Goal: Book appointment/travel/reservation

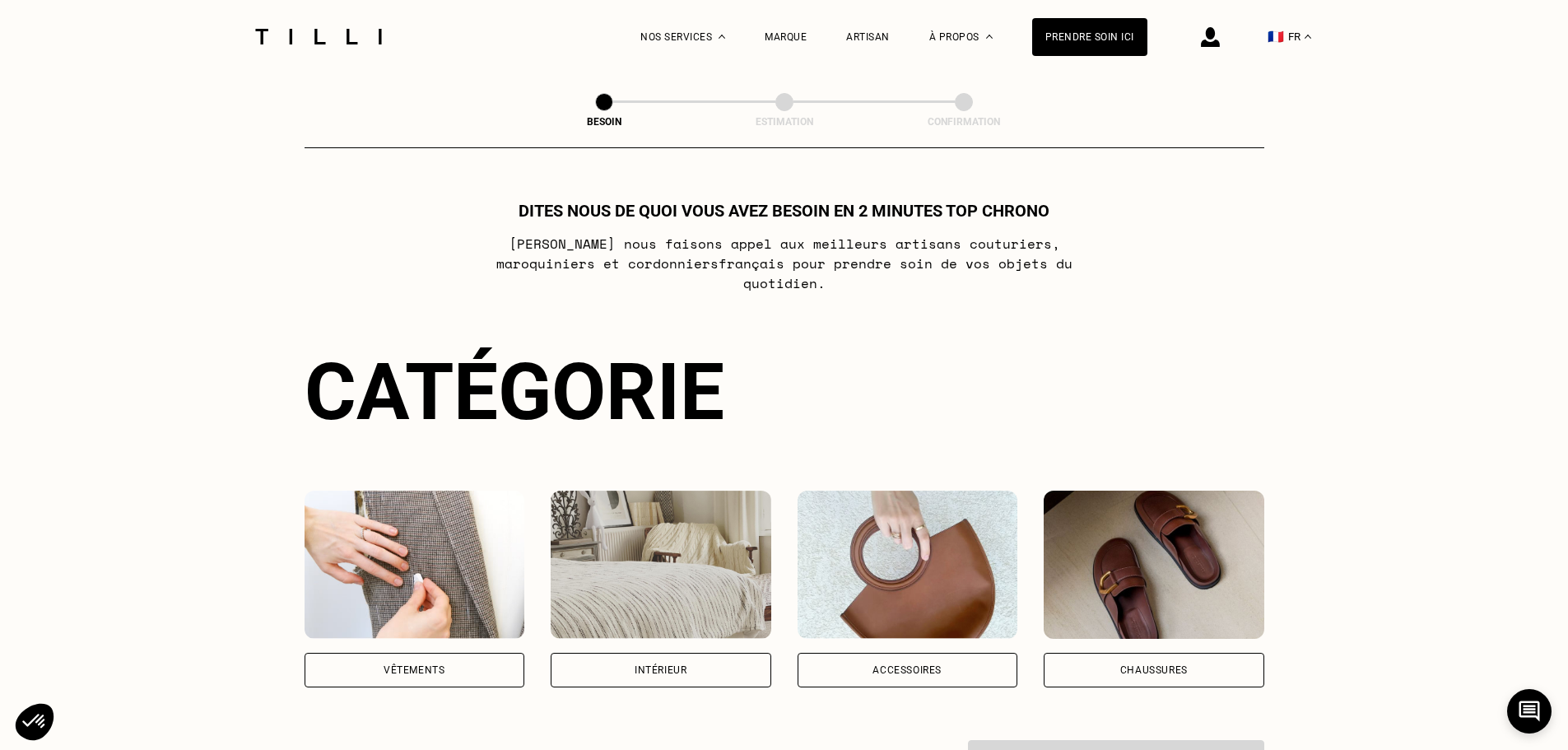
scroll to position [247, 0]
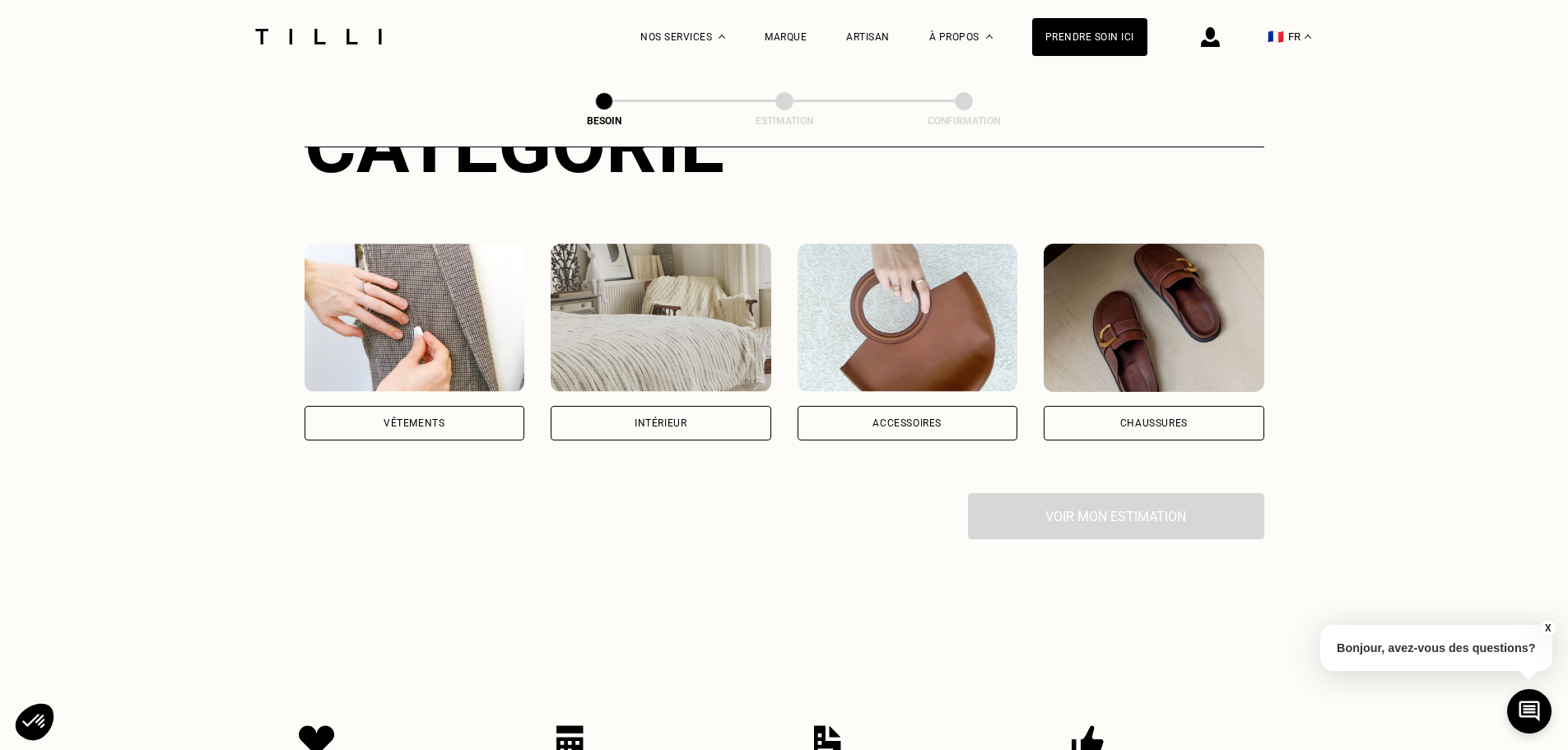
click at [456, 406] on div "Vêtements" at bounding box center [414, 423] width 221 height 35
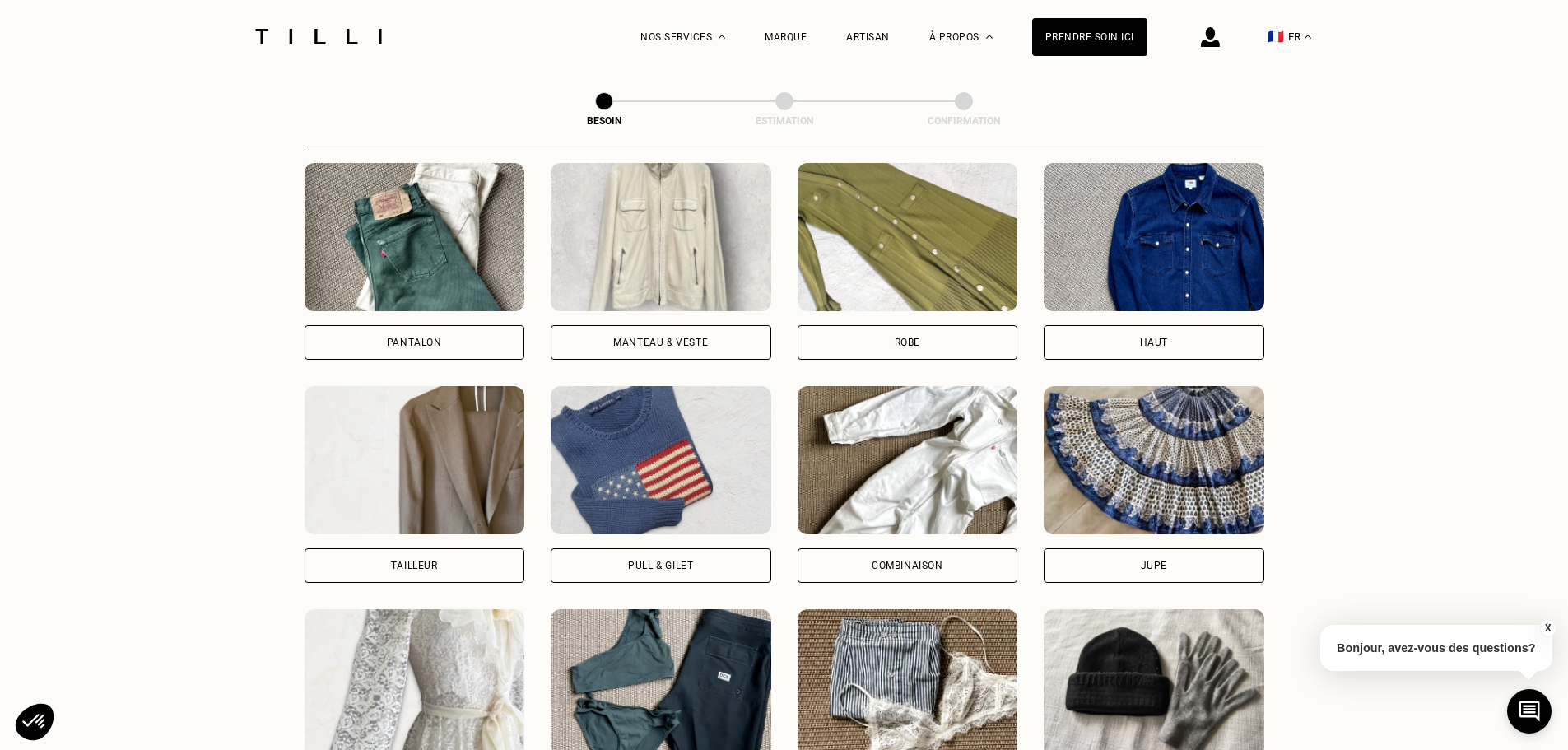
scroll to position [785, 0]
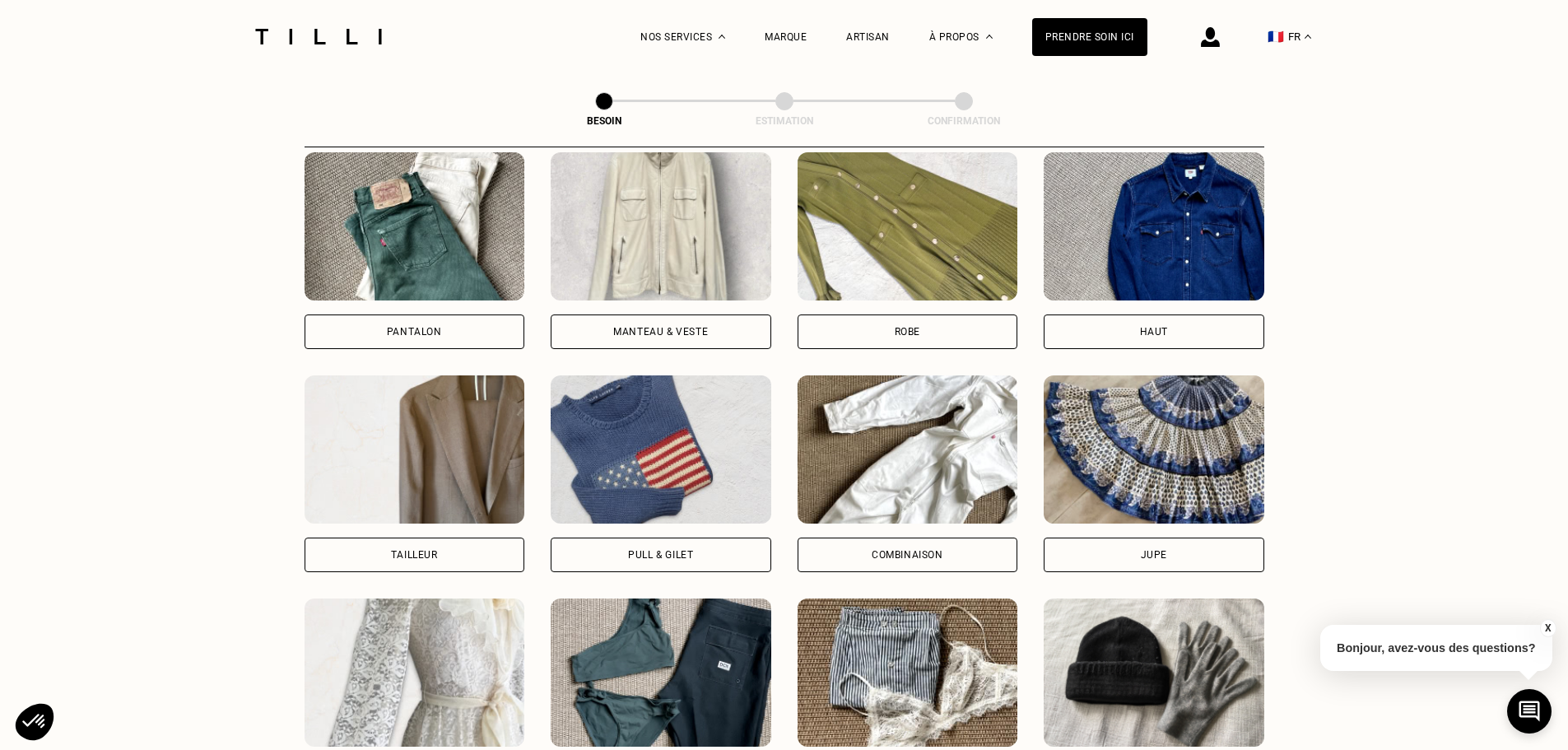
click at [670, 315] on div "Manteau & Veste" at bounding box center [660, 332] width 221 height 35
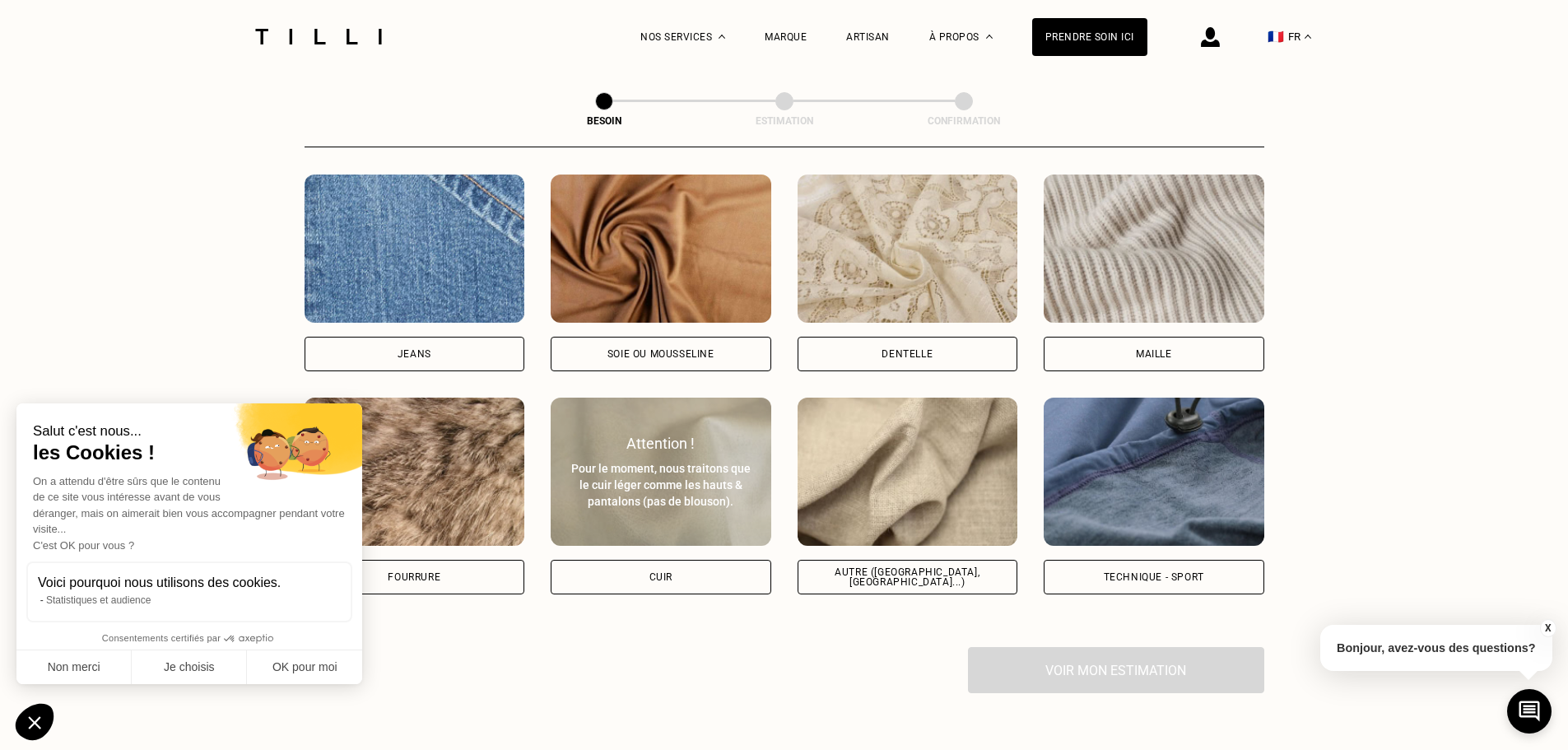
scroll to position [1681, 0]
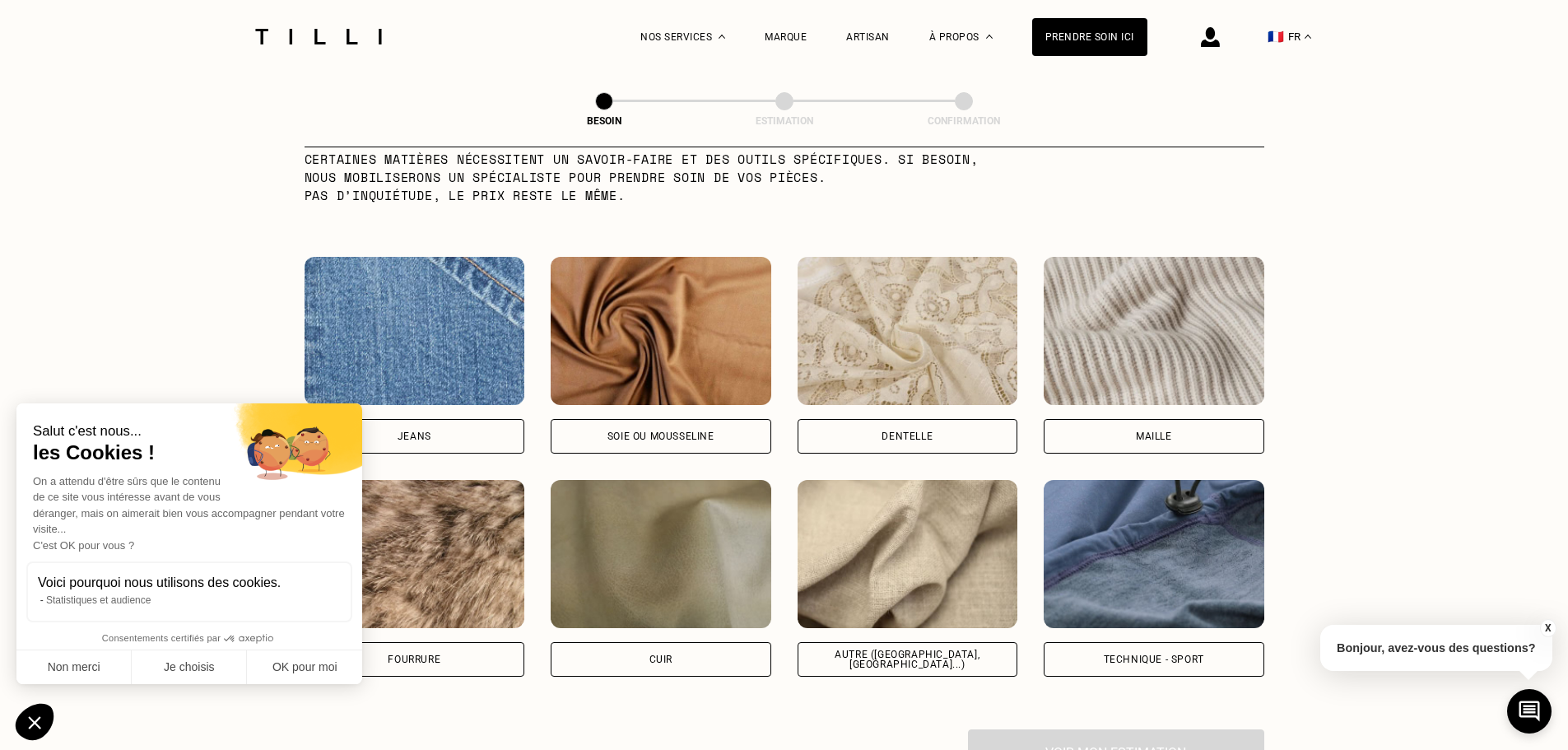
click at [1158, 358] on img at bounding box center [1154, 331] width 221 height 148
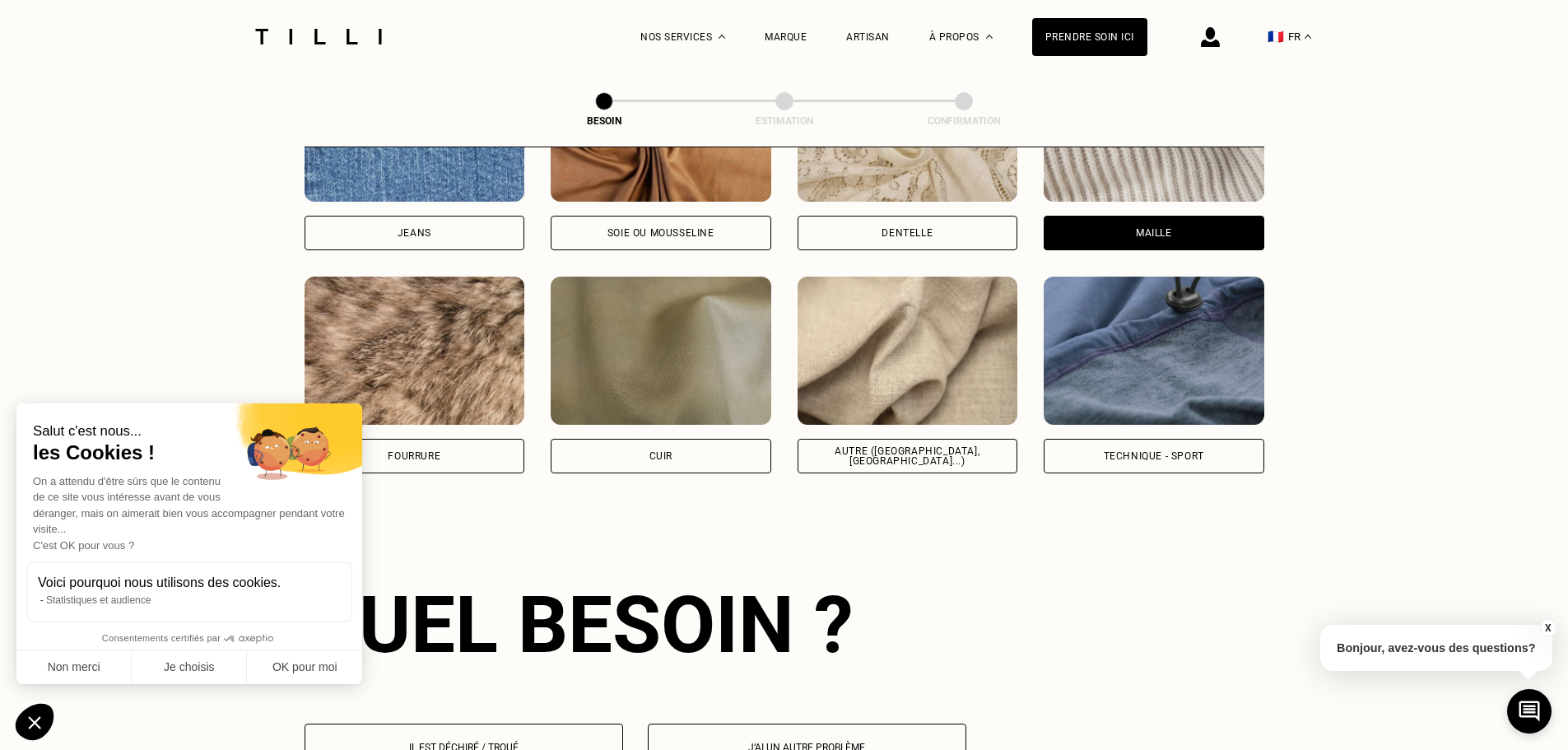
click at [945, 376] on img at bounding box center [908, 351] width 221 height 148
select select "FR"
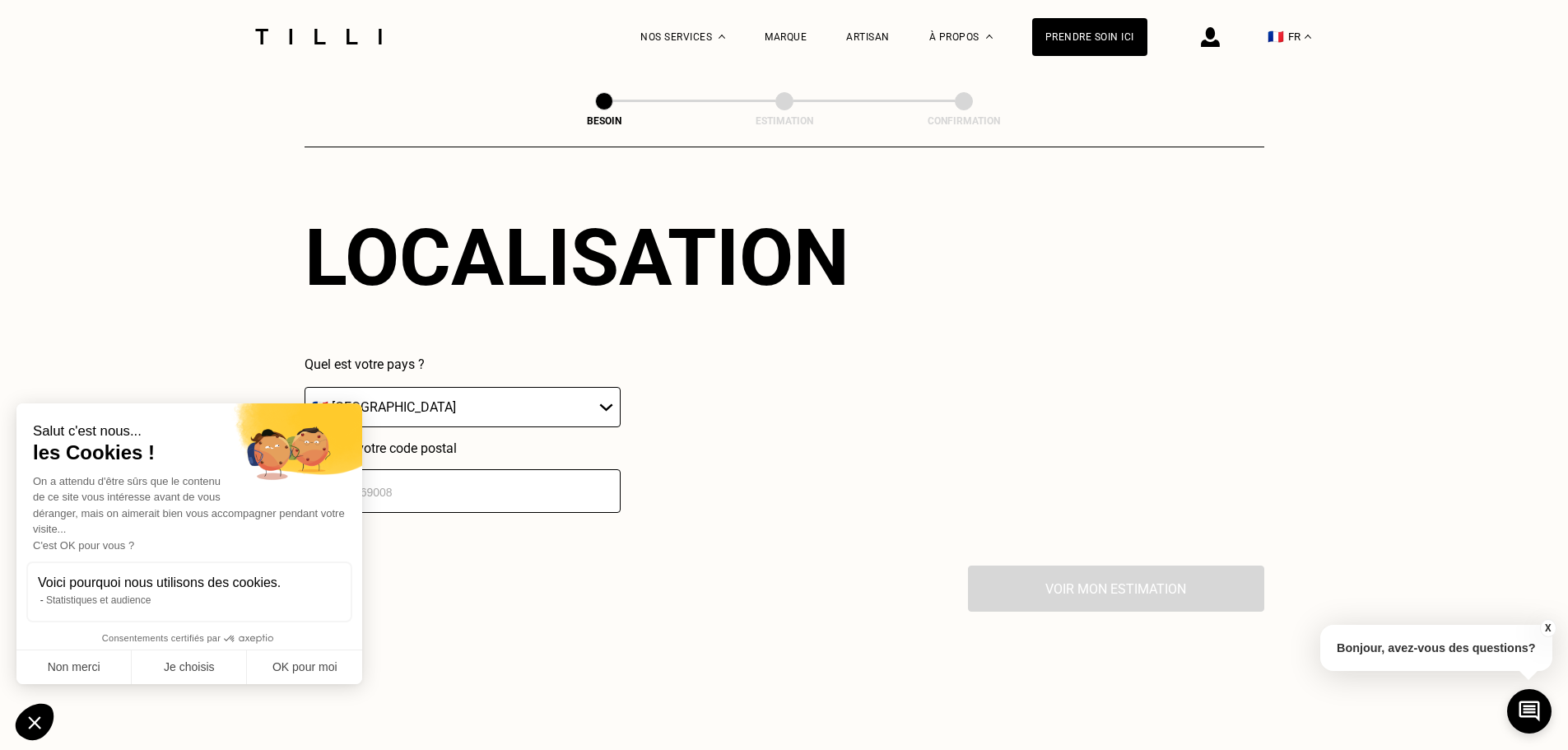
scroll to position [2460, 0]
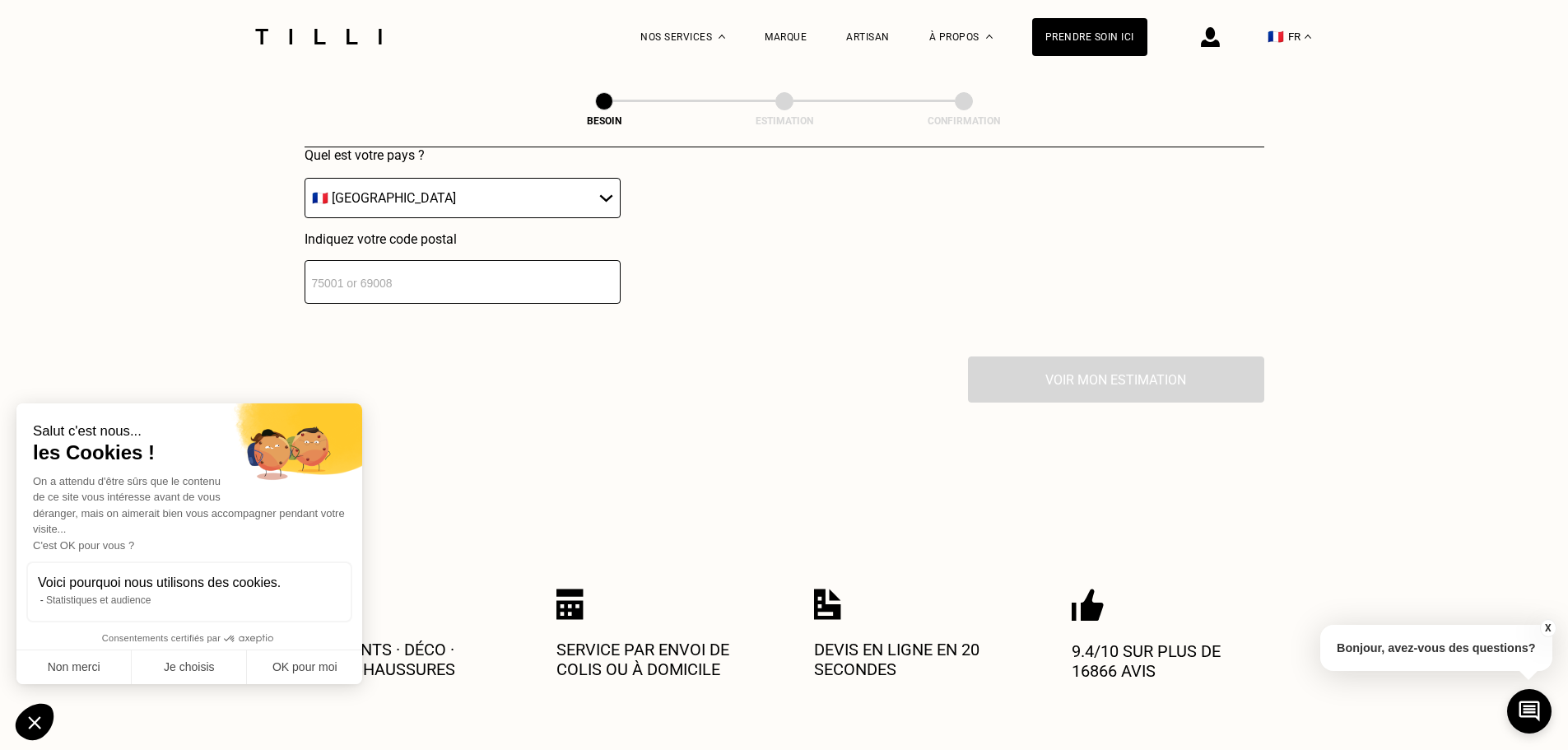
click at [489, 282] on input "number" at bounding box center [462, 282] width 316 height 44
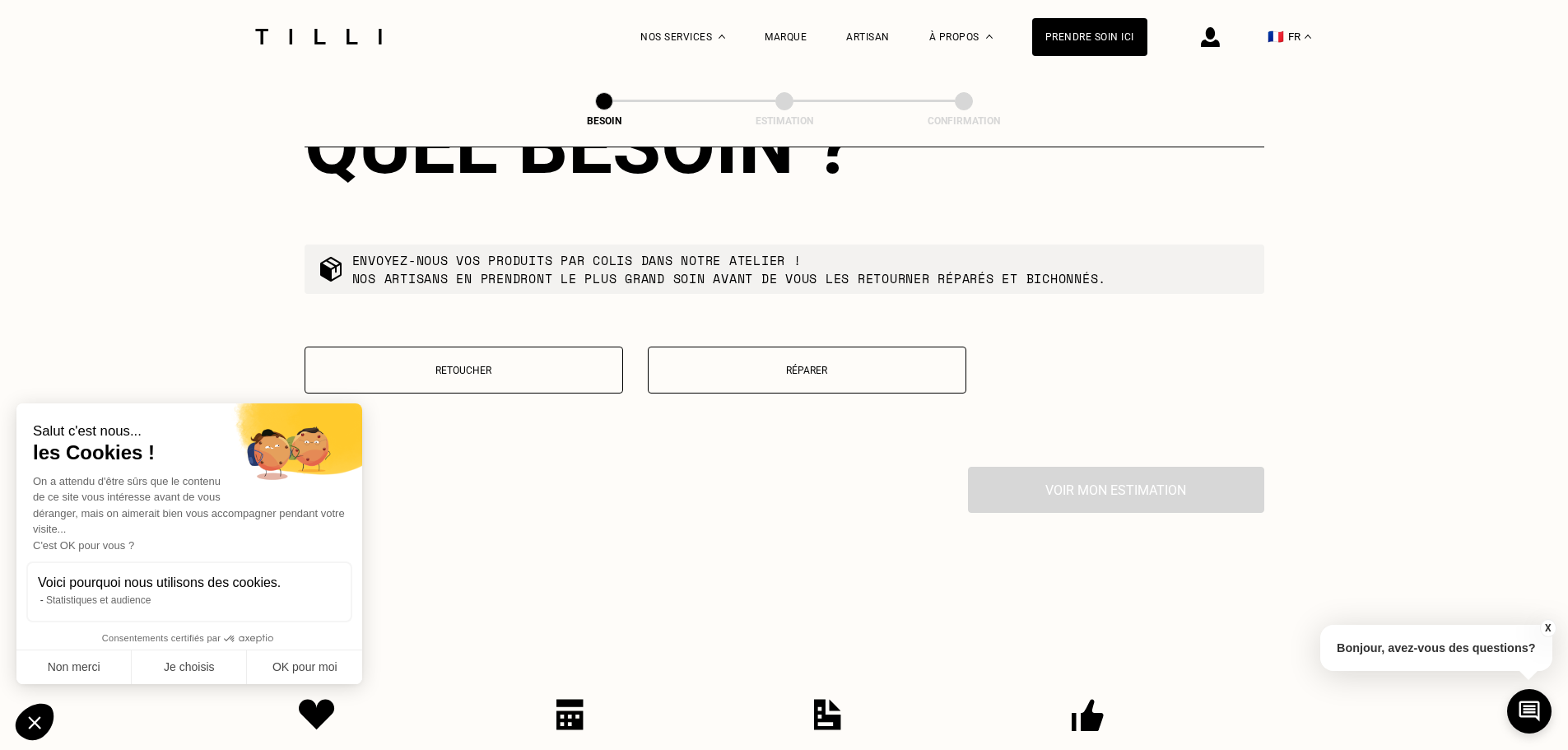
scroll to position [2787, 0]
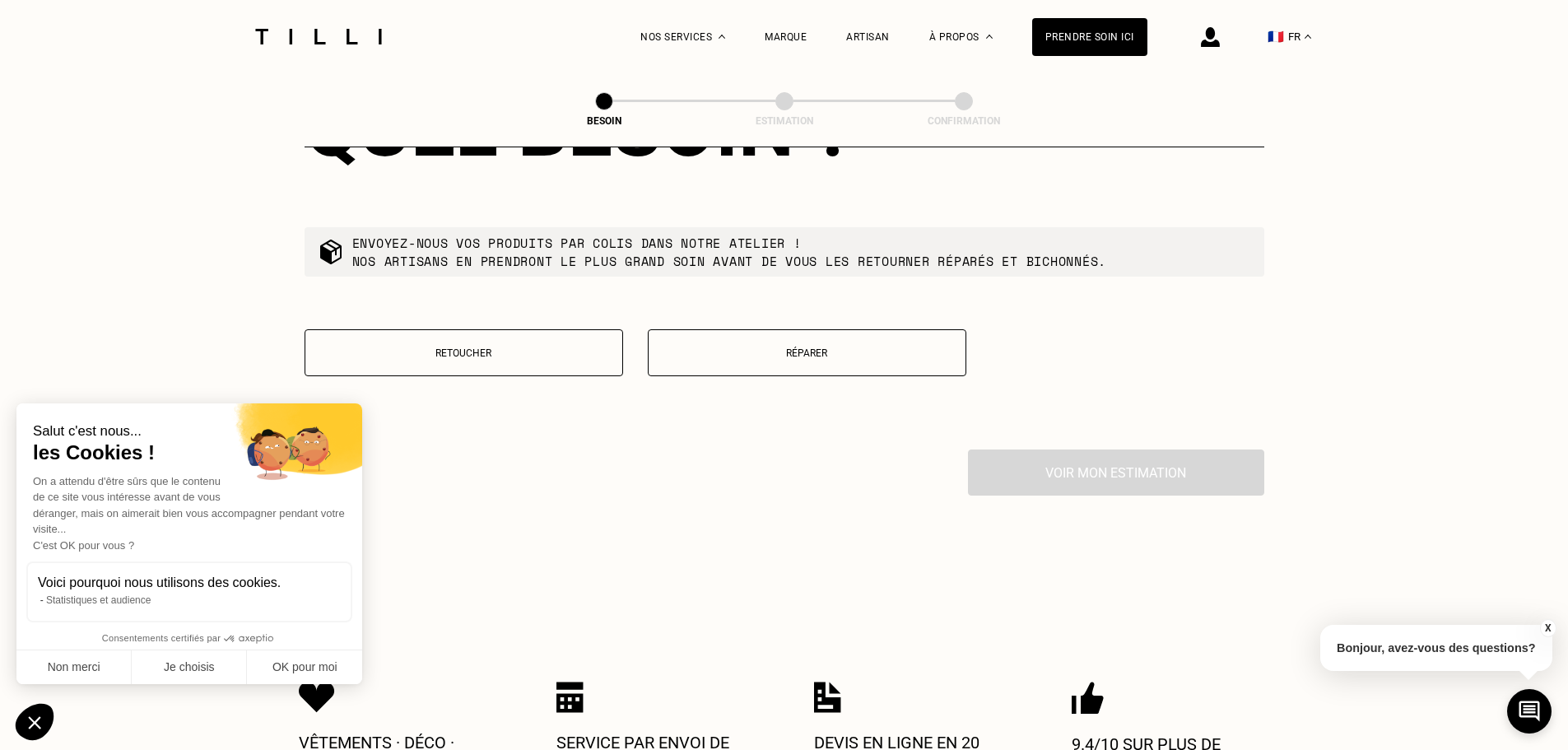
type input "67350"
click at [800, 347] on p "Réparer" at bounding box center [807, 352] width 300 height 11
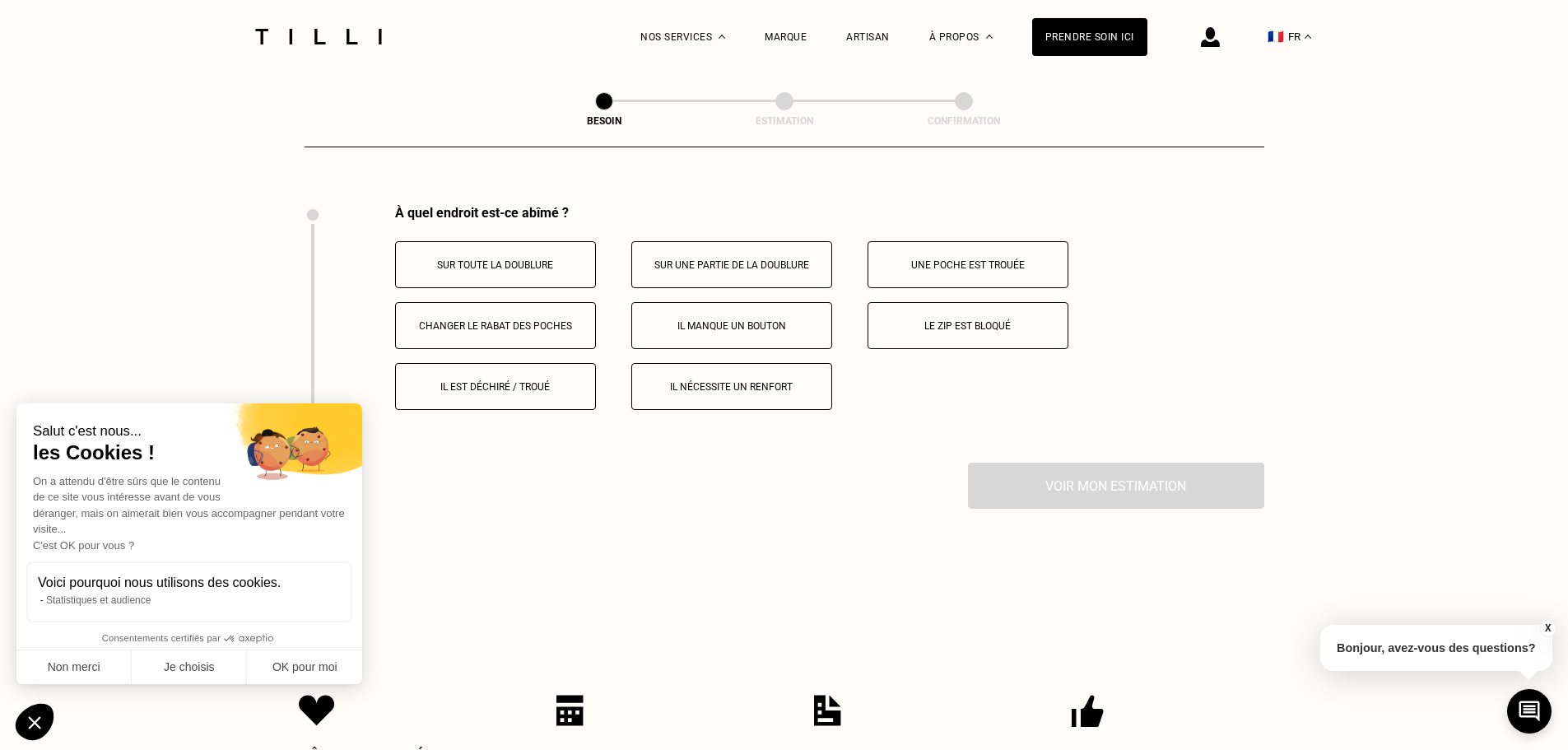
scroll to position [3044, 0]
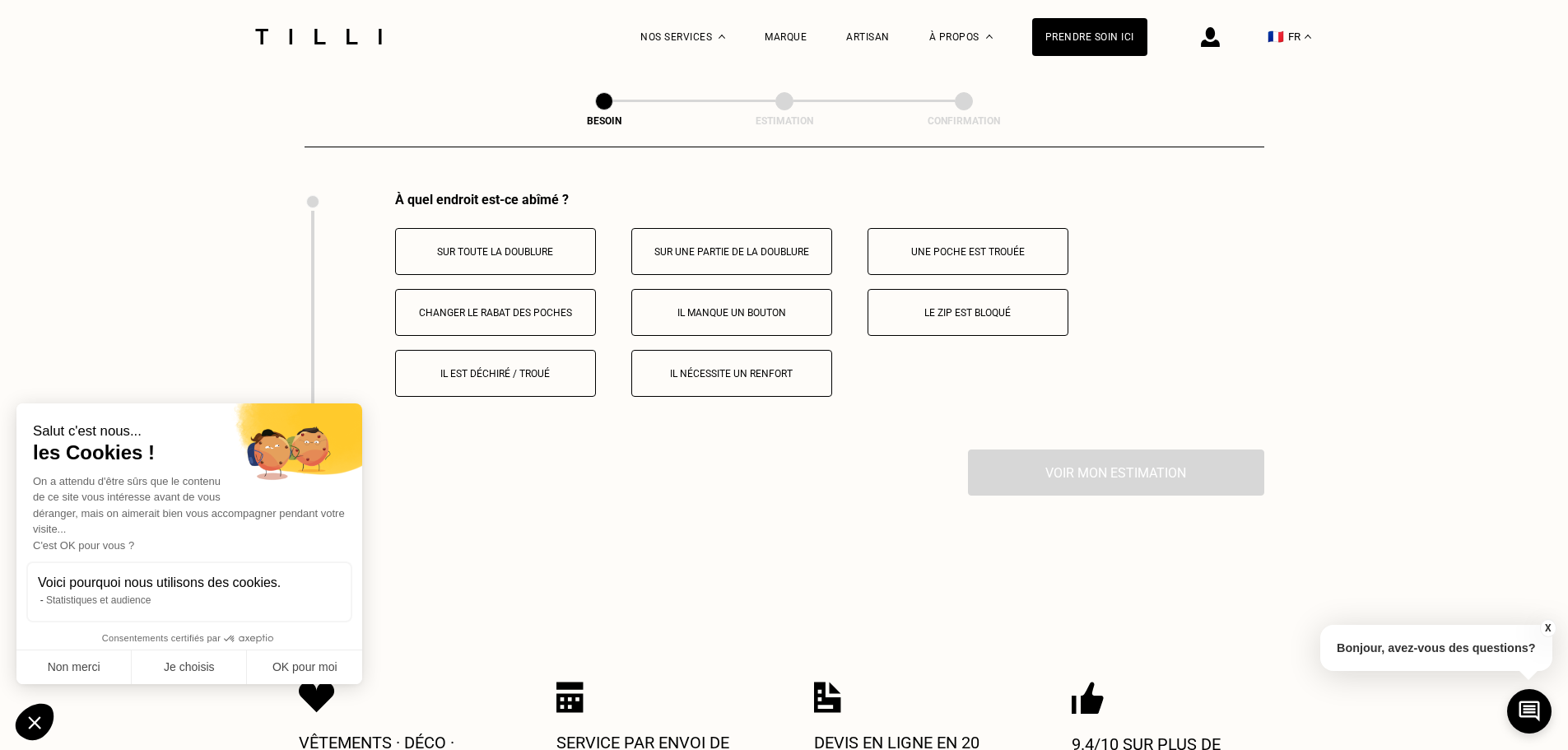
click at [495, 368] on p "Il est déchiré / troué" at bounding box center [495, 373] width 183 height 11
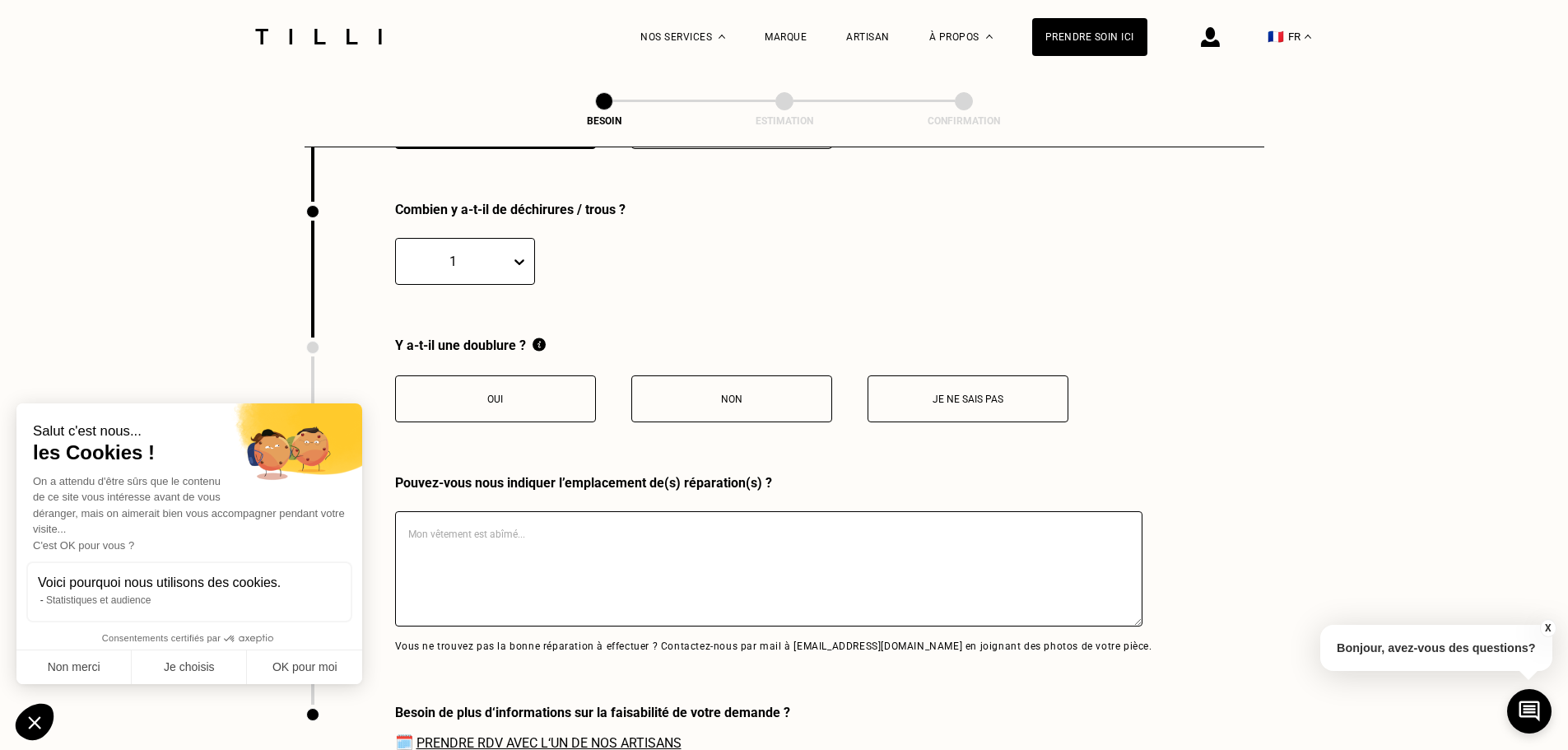
scroll to position [3303, 0]
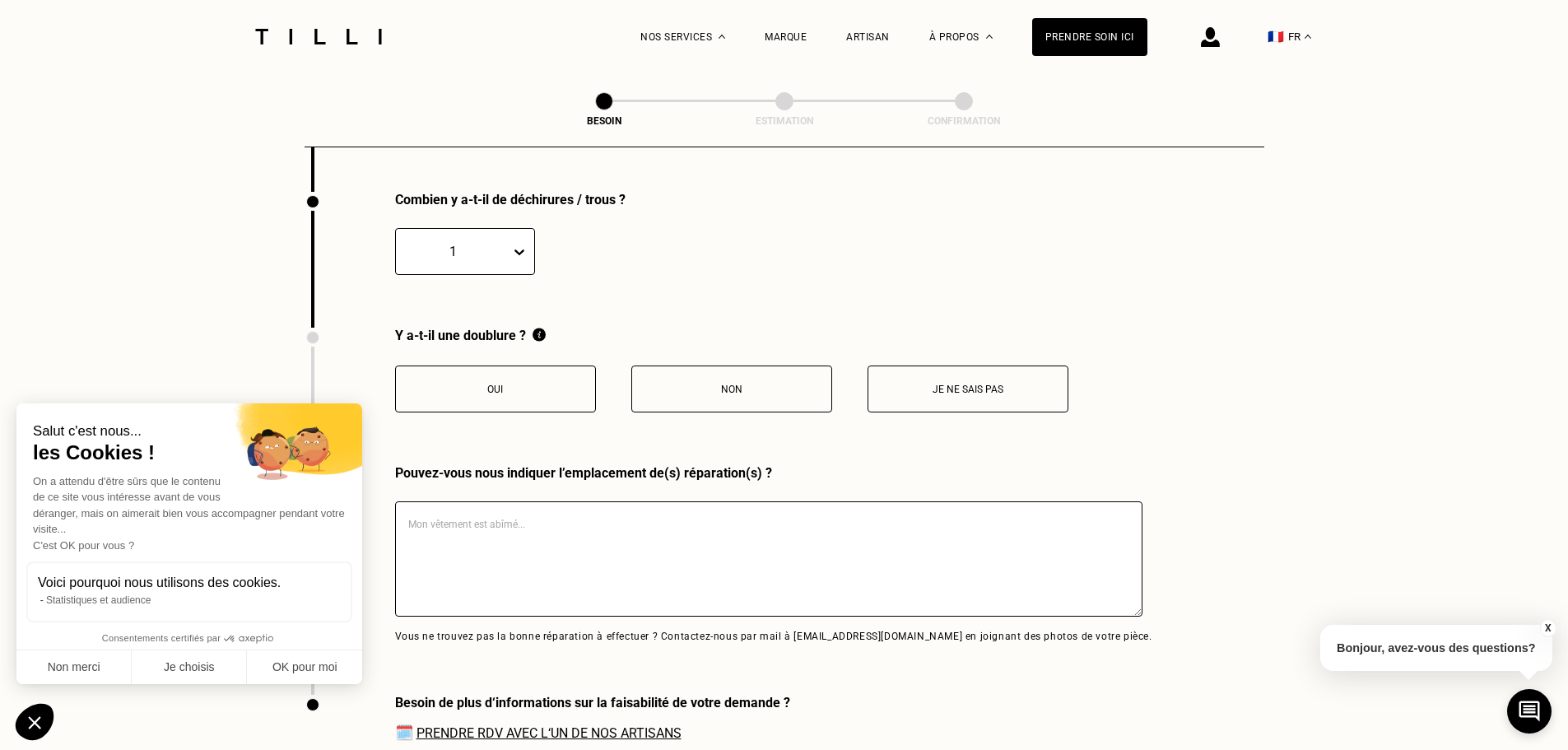
click at [521, 392] on button "Oui" at bounding box center [495, 389] width 201 height 47
click at [958, 384] on p "Je ne sais pas" at bounding box center [968, 389] width 183 height 11
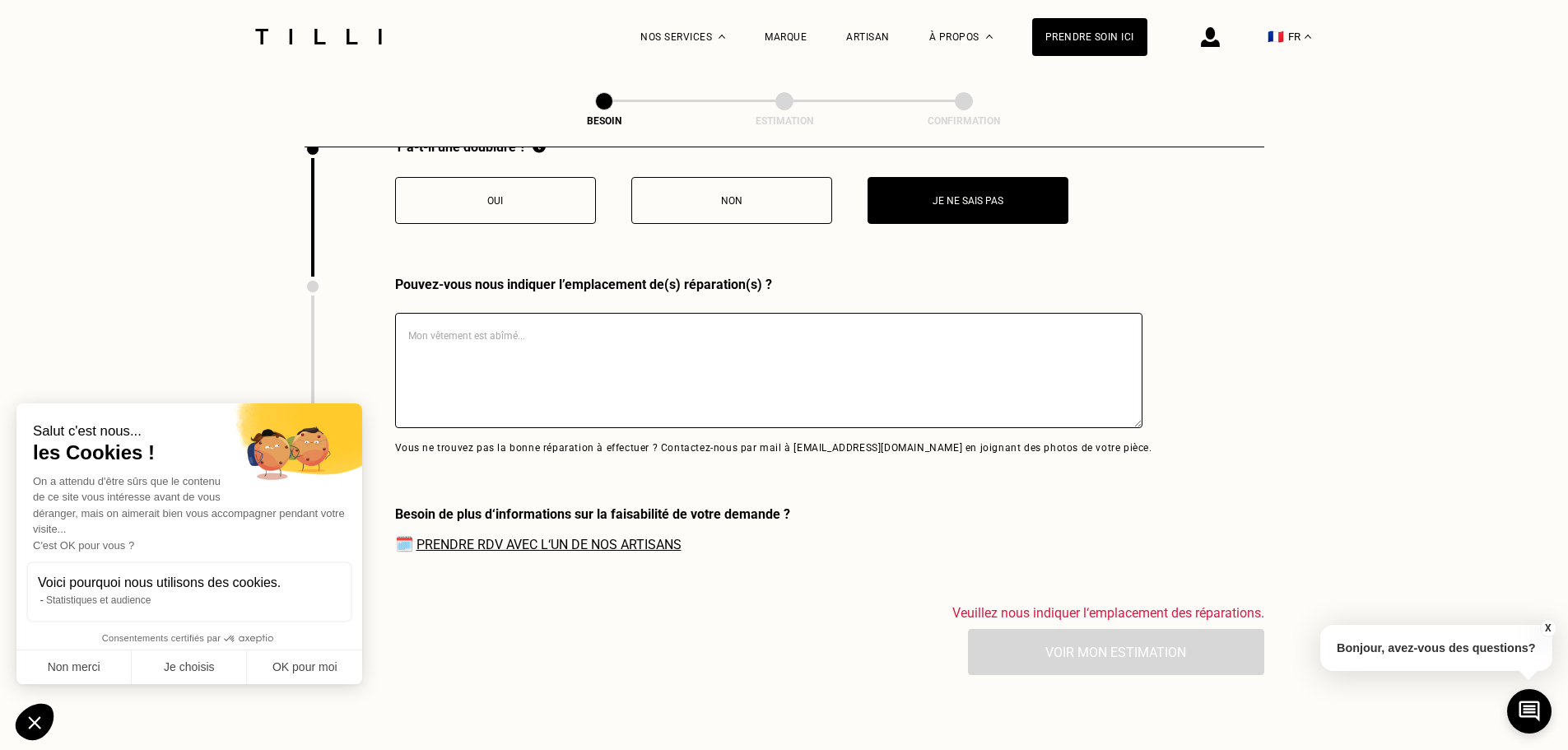
scroll to position [3549, 0]
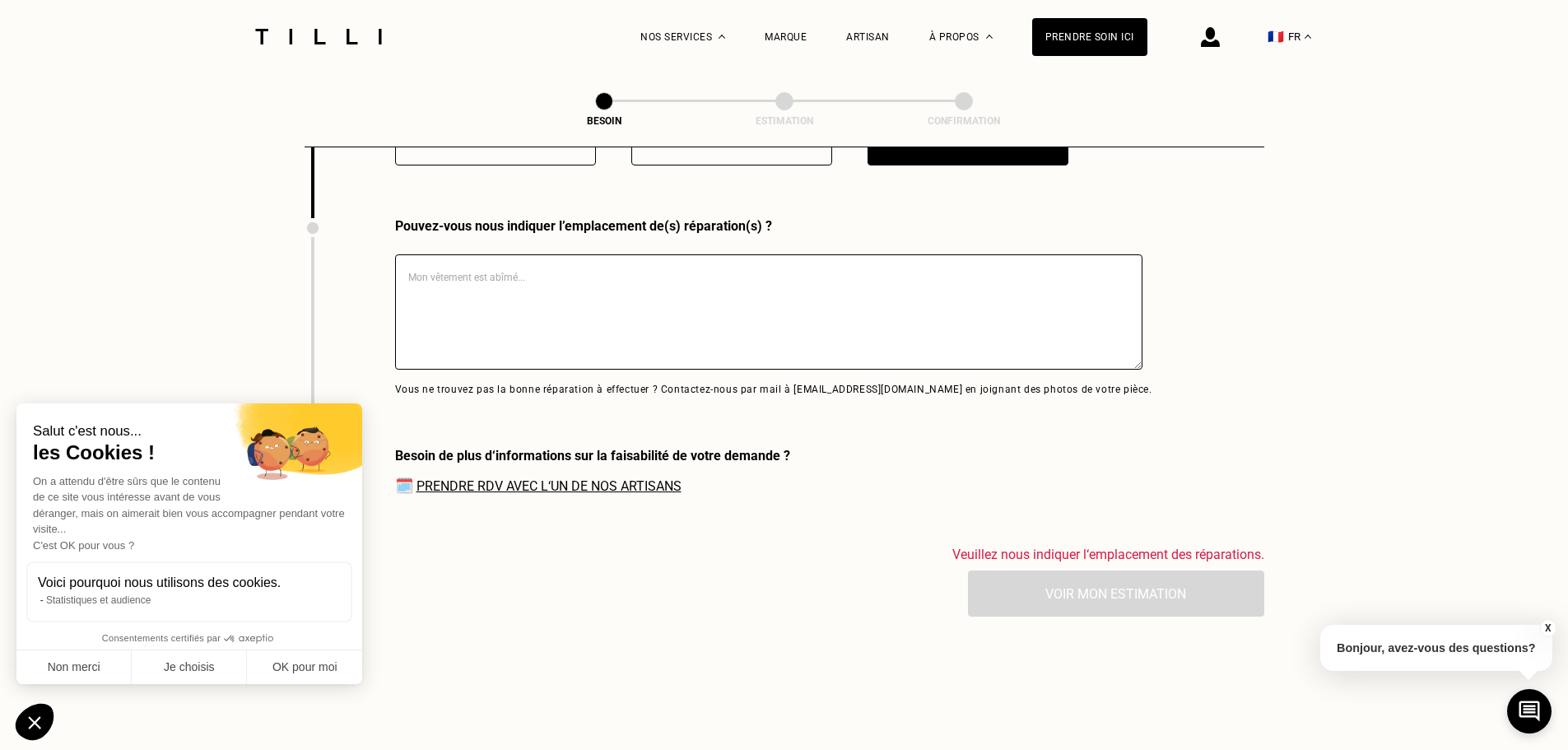
click at [629, 478] on link "Prendre RDV avec l‘un de nos artisans" at bounding box center [549, 486] width 265 height 16
